Goal: Task Accomplishment & Management: Use online tool/utility

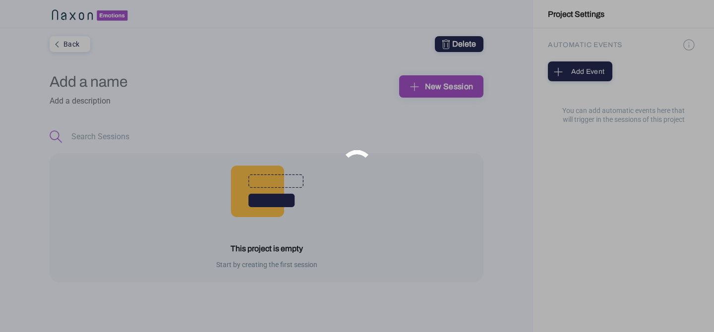
type input "pruebas"
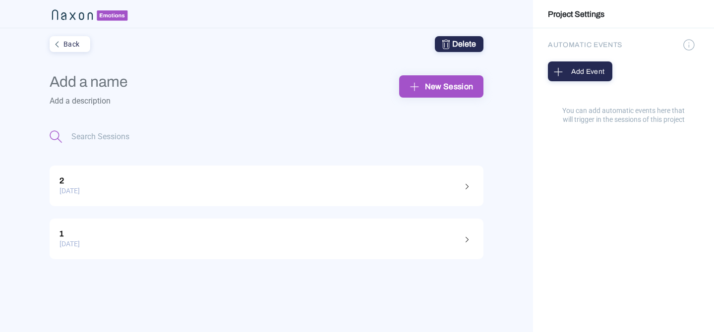
type input "pruebas"
click at [439, 97] on button "New Session" at bounding box center [441, 86] width 84 height 22
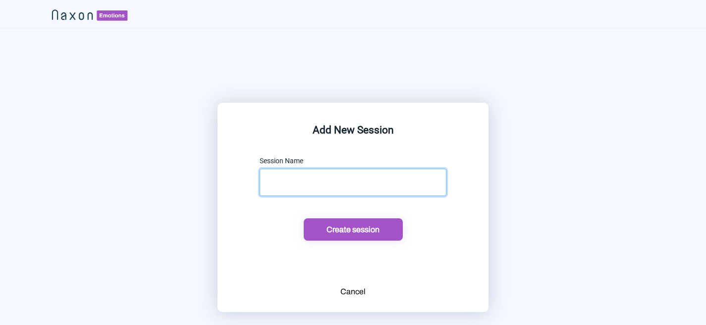
click at [338, 181] on input "text" at bounding box center [353, 181] width 187 height 27
type input "3"
click at [360, 238] on button "Create session" at bounding box center [353, 229] width 99 height 22
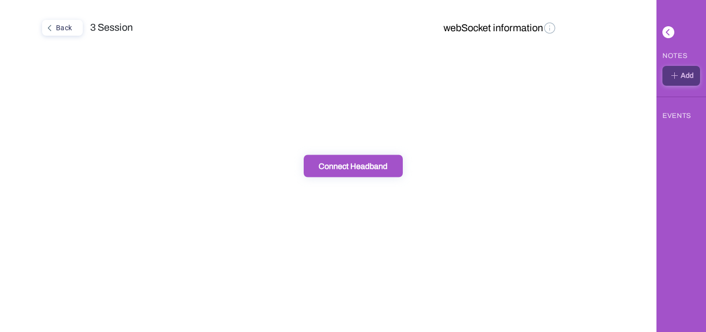
click at [375, 169] on div "Connect Headband" at bounding box center [353, 166] width 93 height 10
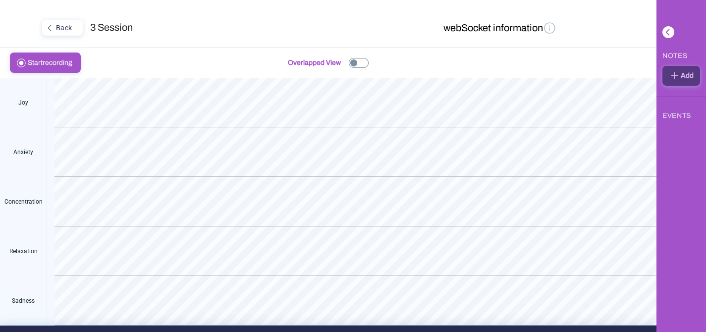
click at [359, 60] on img at bounding box center [359, 63] width 20 height 10
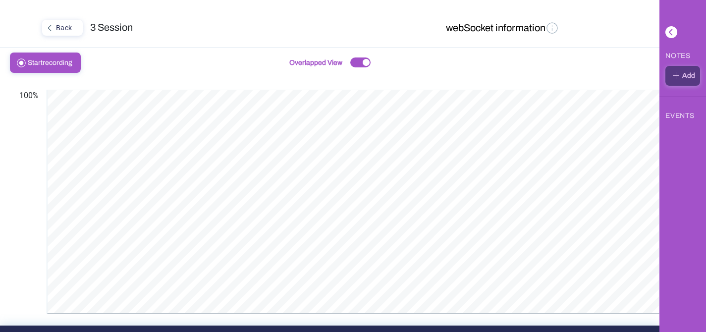
click at [547, 29] on img at bounding box center [553, 28] width 14 height 14
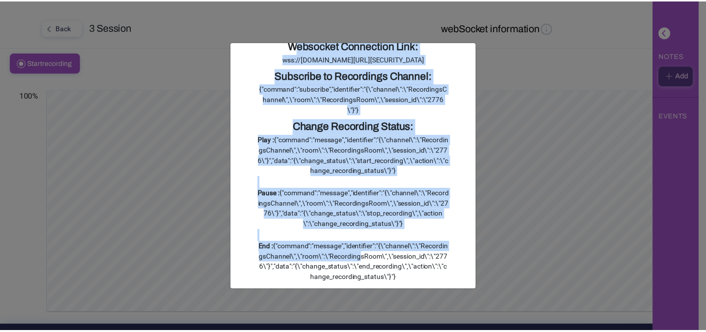
scroll to position [116, 0]
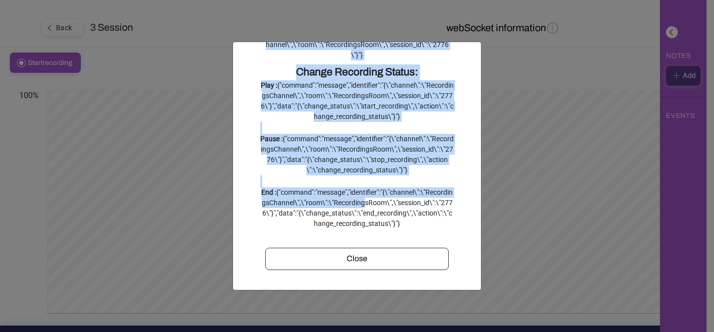
drag, startPoint x: 287, startPoint y: 67, endPoint x: 438, endPoint y: 217, distance: 212.3
click at [439, 215] on div "Websocket Connection Link: wss://[DOMAIN_NAME][URL][SECURITY_DATA] Subscribe to…" at bounding box center [357, 127] width 208 height 286
copy div "Websocket Connection Link: wss://[DOMAIN_NAME][URL][SECURITY_DATA] Subscribe to…"
click at [565, 134] on ngb-modal-window "Websocket Connection Link: wss://[DOMAIN_NAME][URL][SECURITY_DATA] Subscribe to…" at bounding box center [357, 166] width 714 height 332
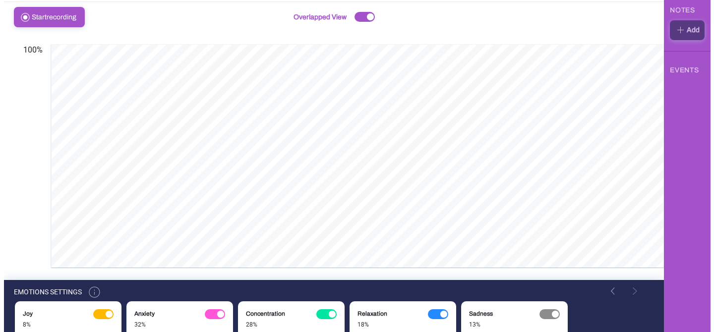
scroll to position [0, 0]
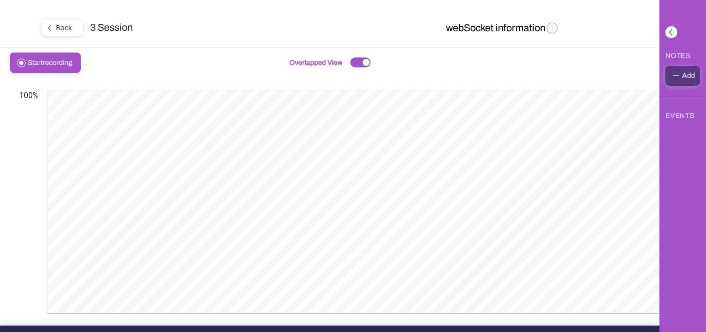
click at [34, 64] on span "Start" at bounding box center [35, 62] width 15 height 7
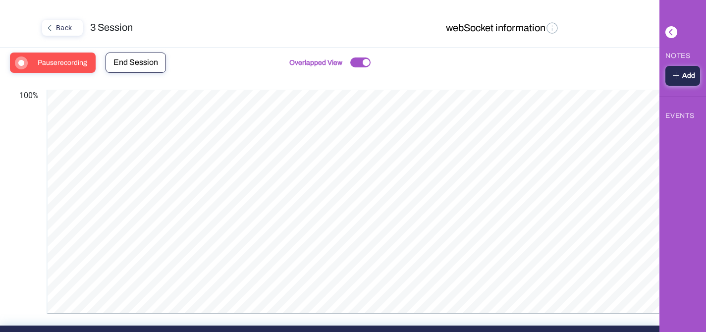
click at [63, 56] on span "Pause recording" at bounding box center [66, 62] width 56 height 19
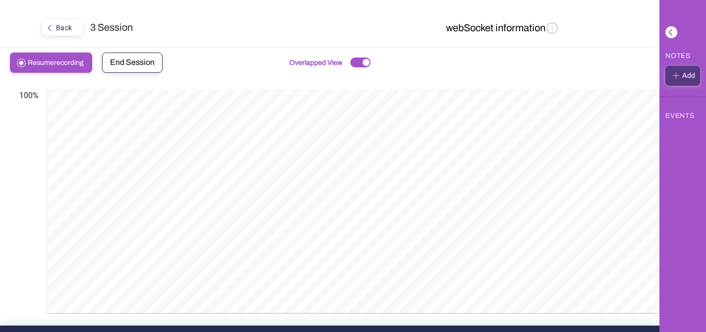
click at [110, 61] on button "End Session" at bounding box center [132, 63] width 60 height 20
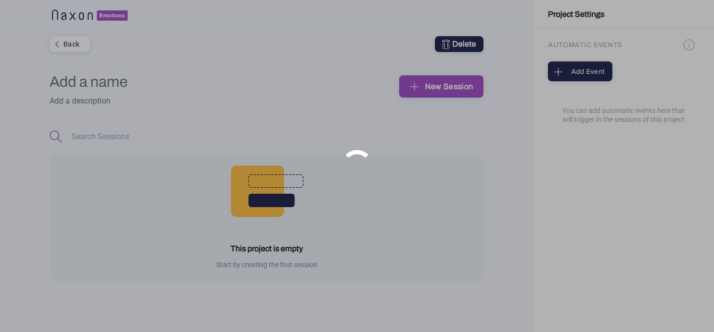
type input "pruebas"
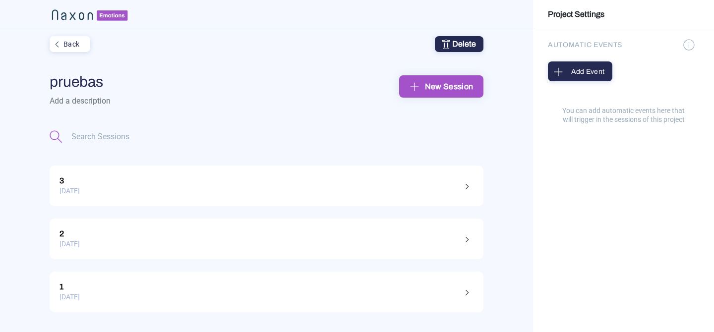
click at [415, 91] on img "submit" at bounding box center [414, 86] width 15 height 15
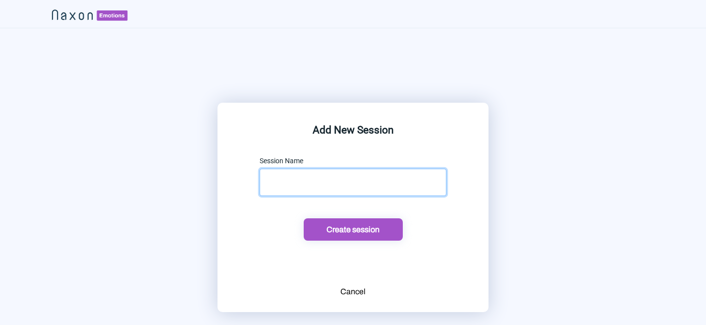
click at [318, 175] on input "text" at bounding box center [353, 181] width 187 height 27
type input "4"
click at [344, 234] on button "Create session" at bounding box center [353, 229] width 99 height 22
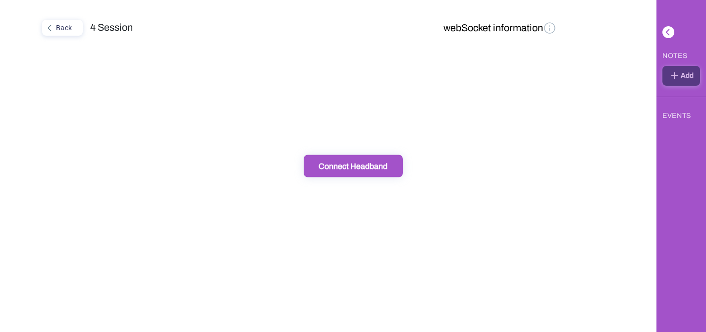
click at [369, 173] on button "Connect Headband" at bounding box center [353, 166] width 99 height 22
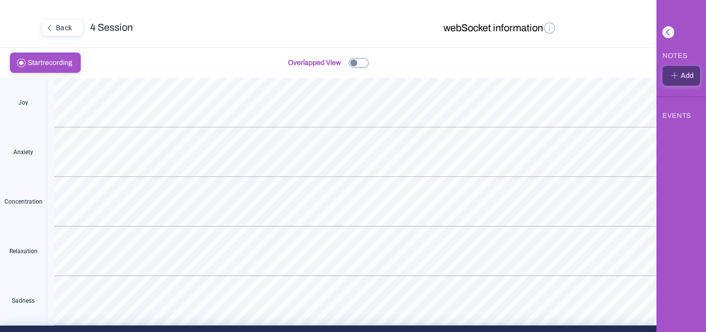
click at [354, 58] on img at bounding box center [359, 63] width 20 height 10
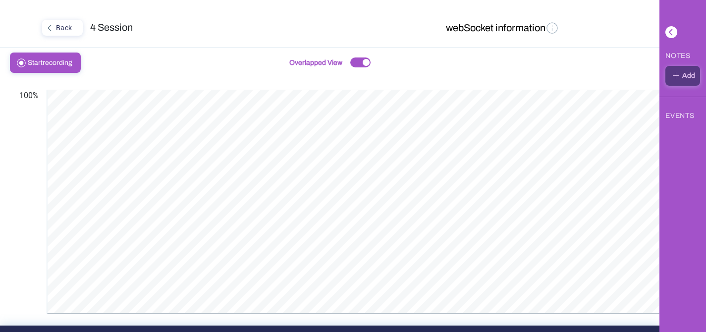
click at [546, 28] on img at bounding box center [553, 28] width 14 height 14
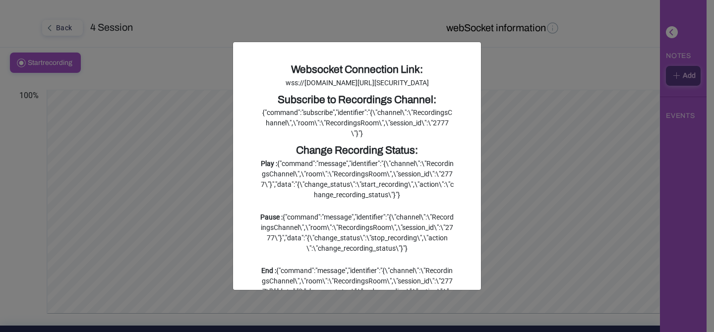
drag, startPoint x: 440, startPoint y: 213, endPoint x: 262, endPoint y: 64, distance: 232.2
click at [262, 64] on div "Websocket Connection Link: wss://[DOMAIN_NAME][URL][SECURITY_DATA] Subscribe to…" at bounding box center [357, 205] width 208 height 286
copy div "Websocket Connection Link: wss://[DOMAIN_NAME][URL][SECURITY_DATA] Subscribe to…"
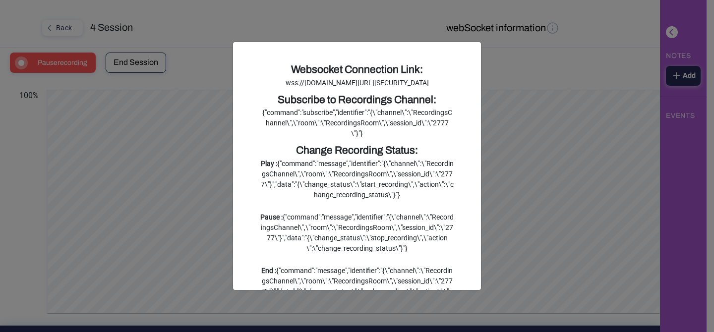
click at [537, 109] on ngb-modal-window "Websocket Connection Link: wss://[DOMAIN_NAME][URL][SECURITY_DATA] Subscribe to…" at bounding box center [357, 166] width 714 height 332
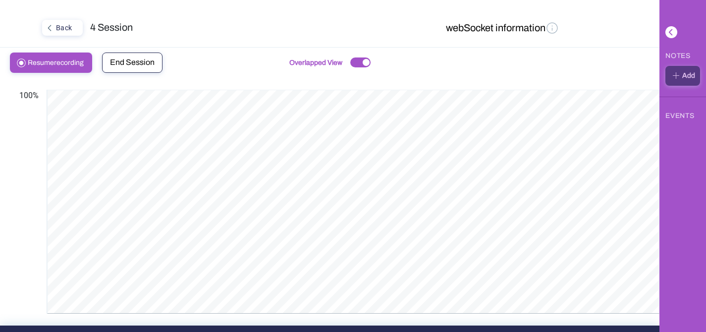
click at [43, 32] on button "Back" at bounding box center [62, 28] width 41 height 16
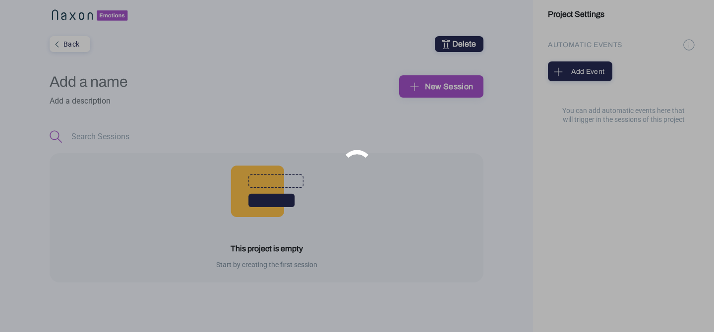
type input "pruebas"
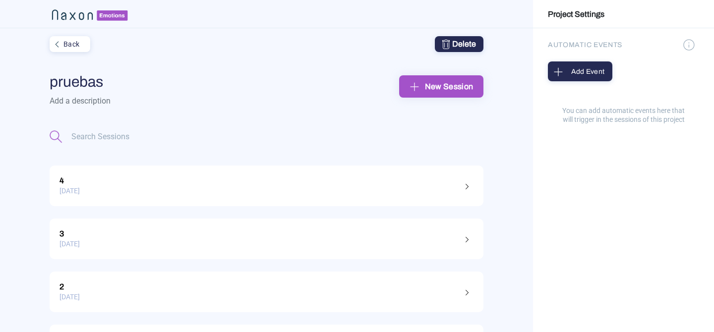
click at [459, 86] on div "New Session" at bounding box center [441, 86] width 68 height 15
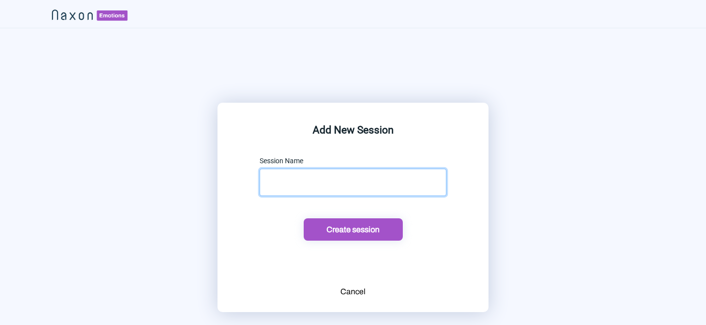
click at [308, 183] on input "text" at bounding box center [353, 181] width 187 height 27
type input "5"
click at [315, 228] on div "Create session" at bounding box center [353, 229] width 93 height 10
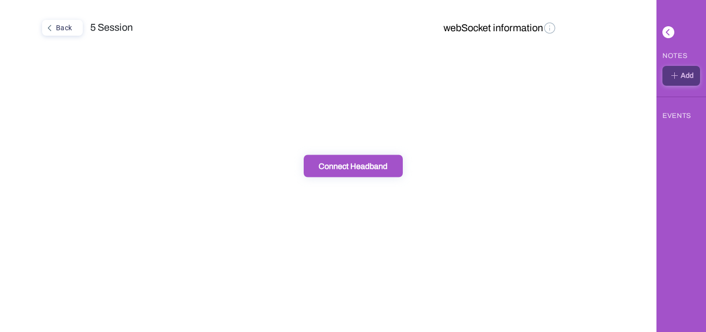
click at [372, 170] on div "Connect Headband" at bounding box center [353, 166] width 93 height 10
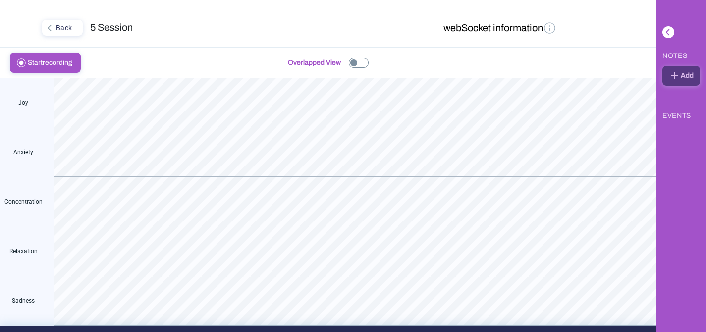
click at [533, 32] on button "webSocket information" at bounding box center [500, 28] width 119 height 17
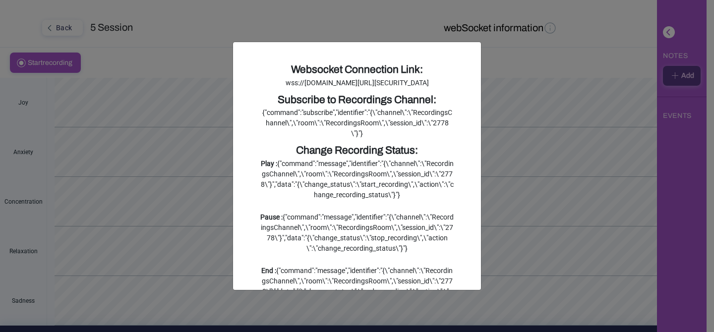
drag, startPoint x: 440, startPoint y: 218, endPoint x: 275, endPoint y: 72, distance: 220.1
click at [276, 73] on div "Websocket Connection Link: wss://[DOMAIN_NAME][URL][SECURITY_DATA] Subscribe to…" at bounding box center [357, 205] width 208 height 286
copy div "Websocket Connection Link: wss://[DOMAIN_NAME][URL][SECURITY_DATA] Subscribe to…"
click at [549, 129] on ngb-modal-window "Websocket Connection Link: wss://[DOMAIN_NAME][URL][SECURITY_DATA] Subscribe to…" at bounding box center [357, 166] width 714 height 332
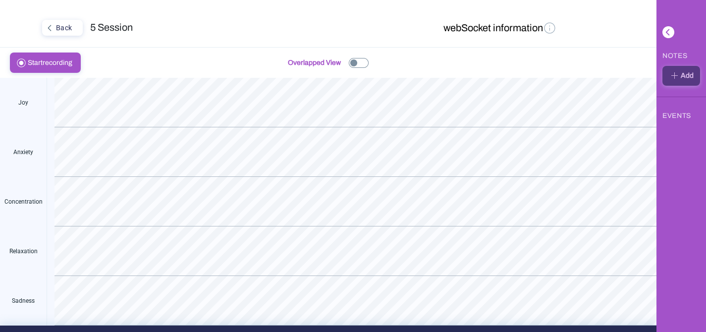
click at [352, 62] on img at bounding box center [359, 63] width 20 height 10
